Goal: Transaction & Acquisition: Download file/media

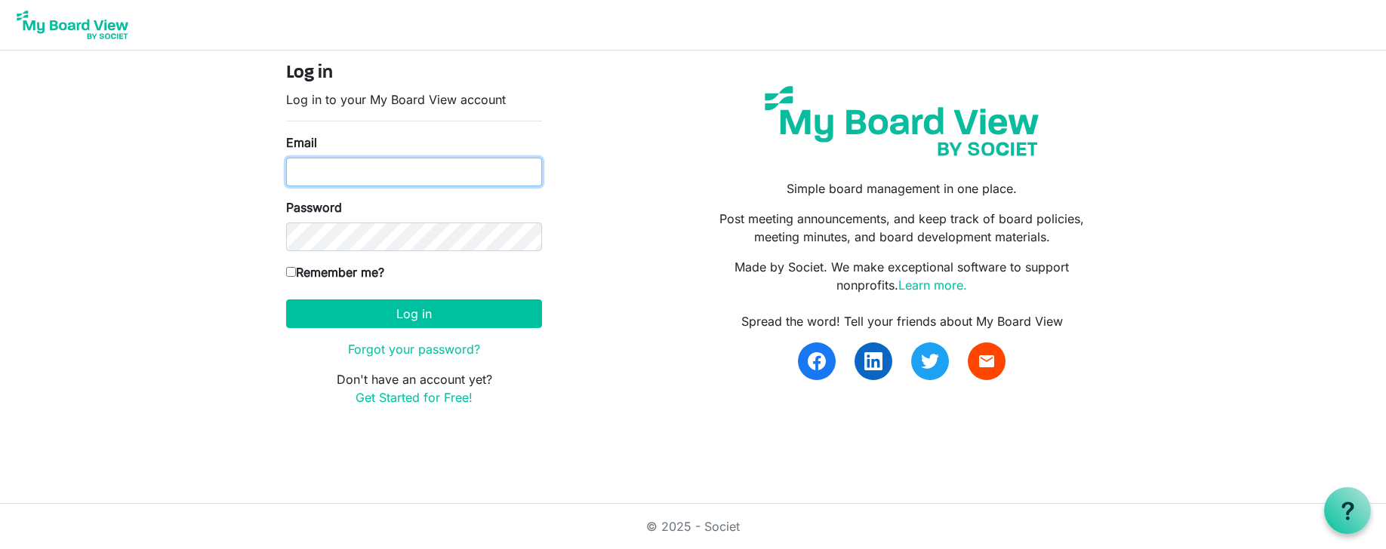
click at [346, 172] on input "Email" at bounding box center [414, 172] width 256 height 29
type input "[EMAIL_ADDRESS][DOMAIN_NAME]"
click at [289, 275] on input "Remember me?" at bounding box center [291, 272] width 10 height 10
checkbox input "true"
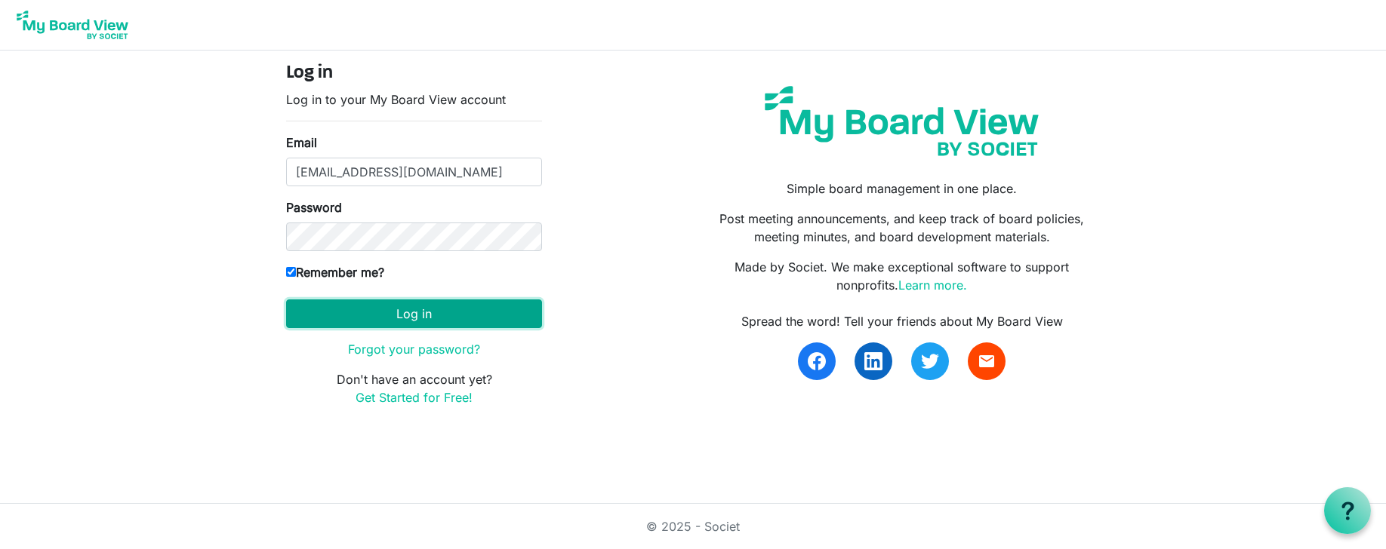
click at [377, 310] on button "Log in" at bounding box center [414, 314] width 256 height 29
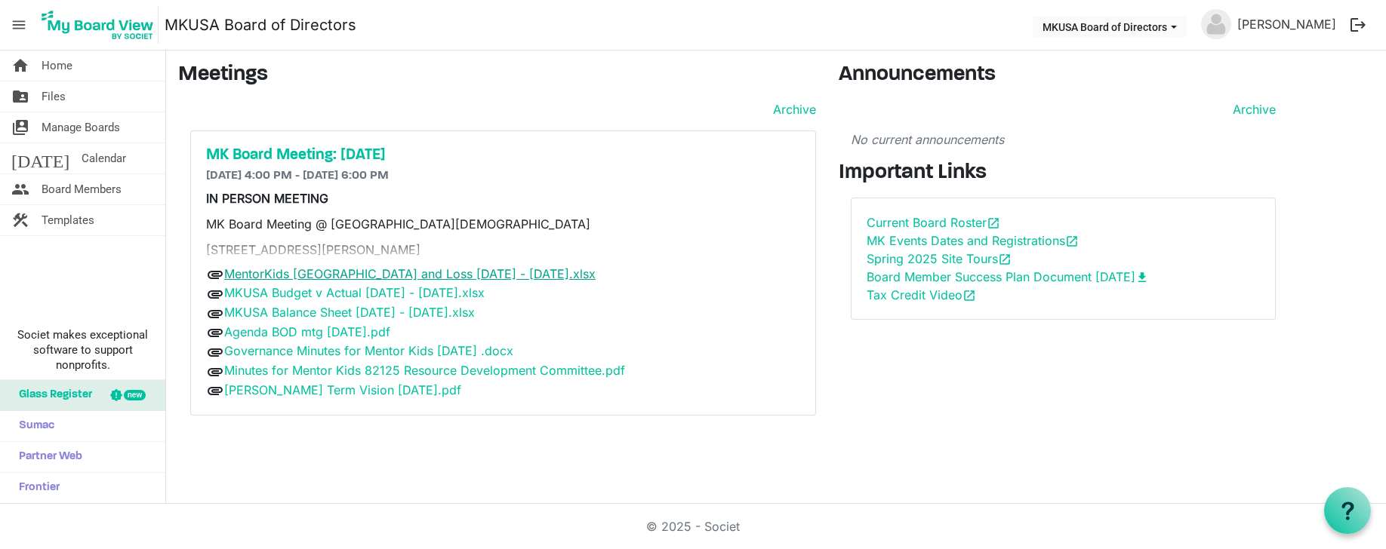
click at [404, 275] on link "MentorKids [GEOGRAPHIC_DATA] and Loss [DATE] - [DATE].xlsx" at bounding box center [409, 273] width 371 height 15
click at [298, 274] on link "MentorKids USA_Profit and Loss Aug 2024 - July 2025.xlsx" at bounding box center [409, 273] width 371 height 15
click at [346, 294] on link "MKUSA Budget v Actual Aug 2024 - July 2025.xlsx" at bounding box center [354, 292] width 260 height 15
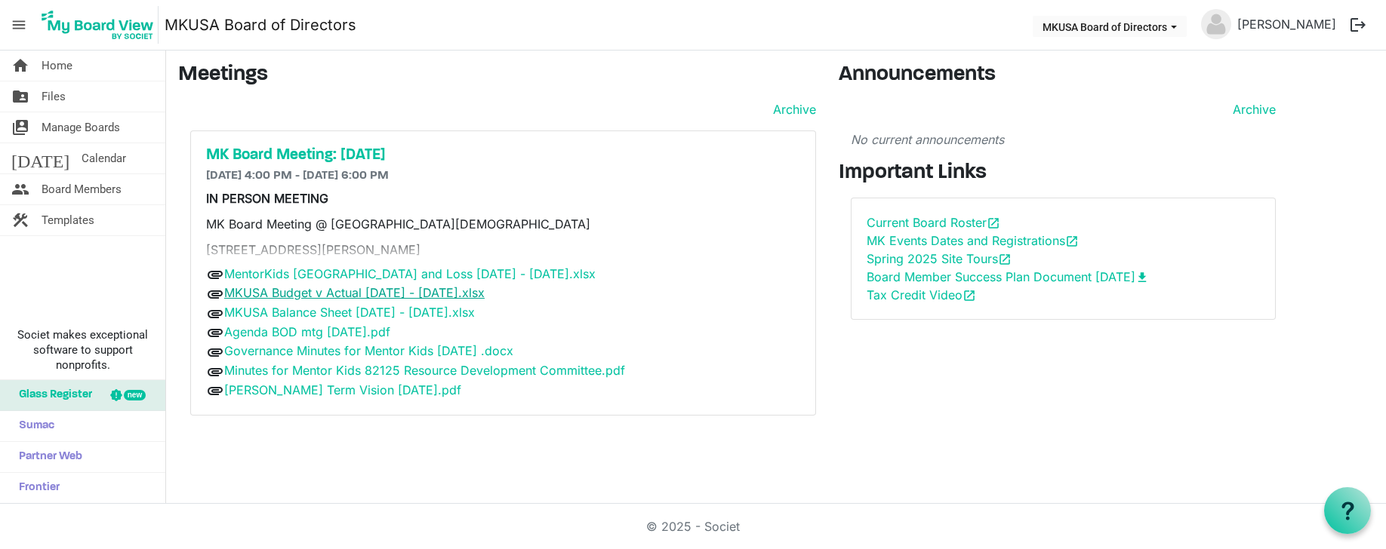
click at [346, 294] on link "MKUSA Budget v Actual Aug 2024 - July 2025.xlsx" at bounding box center [354, 292] width 260 height 15
click at [336, 310] on link "MKUSA Balance Sheet Aug 2024 - July 2025.xlsx" at bounding box center [349, 312] width 251 height 15
click at [307, 353] on link "Governance Minutes for Mentor Kids 8-21-25 .docx" at bounding box center [368, 350] width 289 height 15
